Goal: Book appointment/travel/reservation

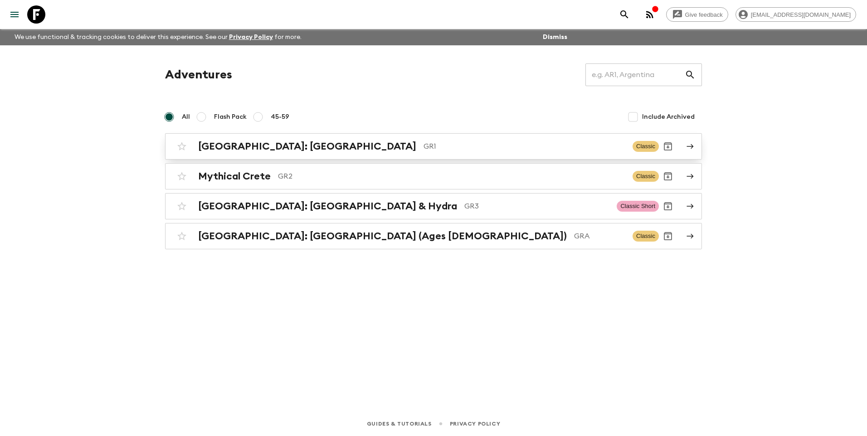
click at [247, 152] on h2 "[GEOGRAPHIC_DATA]: [GEOGRAPHIC_DATA]" at bounding box center [307, 147] width 218 height 12
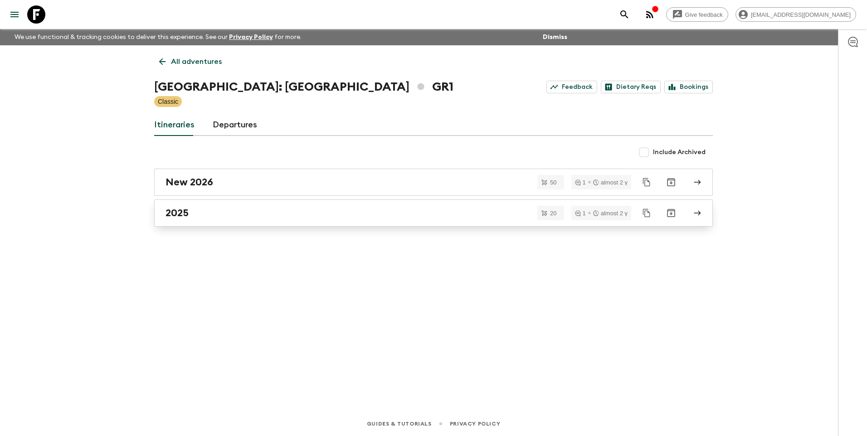
click at [171, 209] on h2 "2025" at bounding box center [177, 213] width 23 height 12
